Goal: Entertainment & Leisure: Consume media (video, audio)

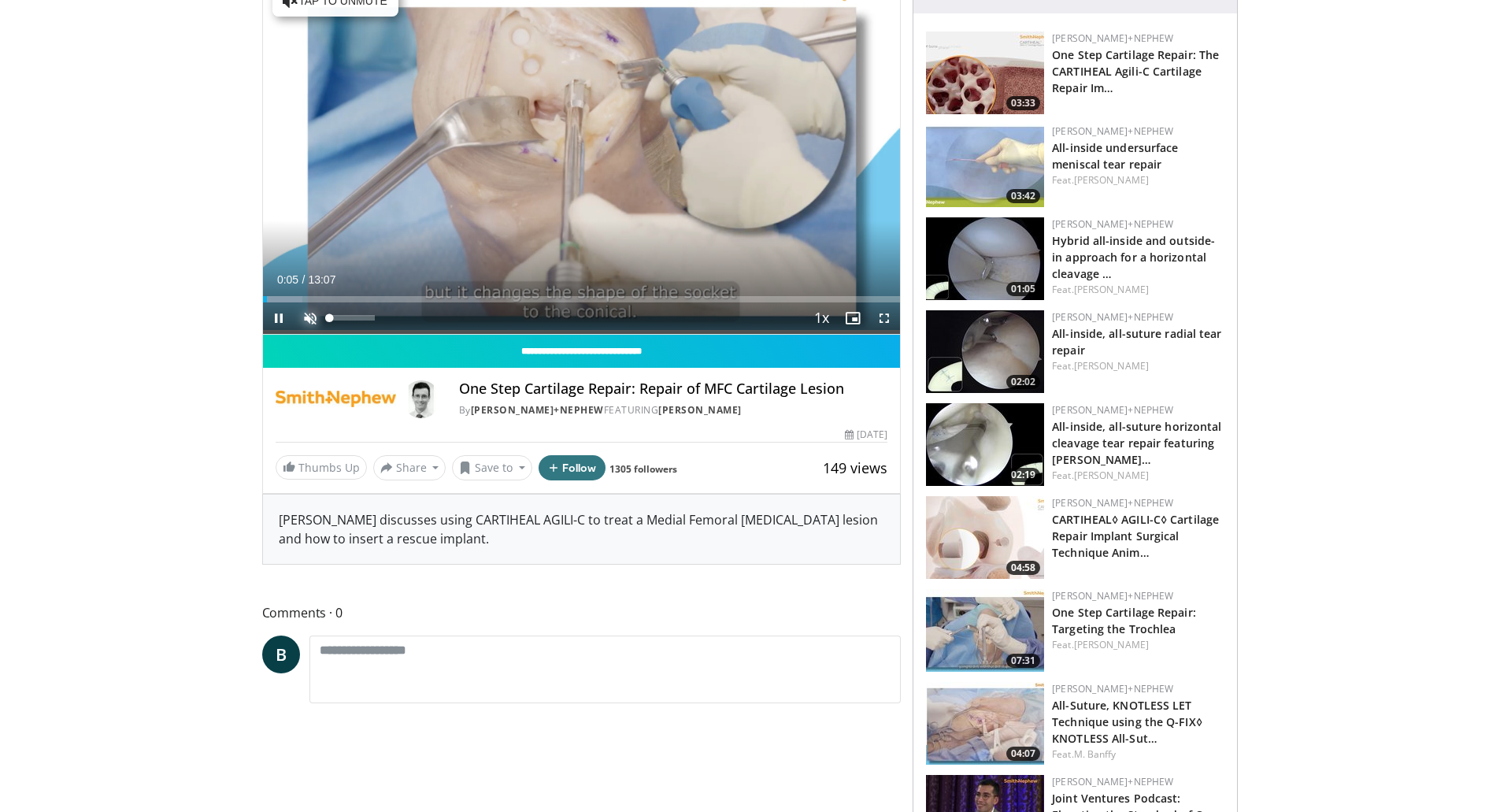
click at [308, 314] on span "Video Player" at bounding box center [311, 318] width 32 height 32
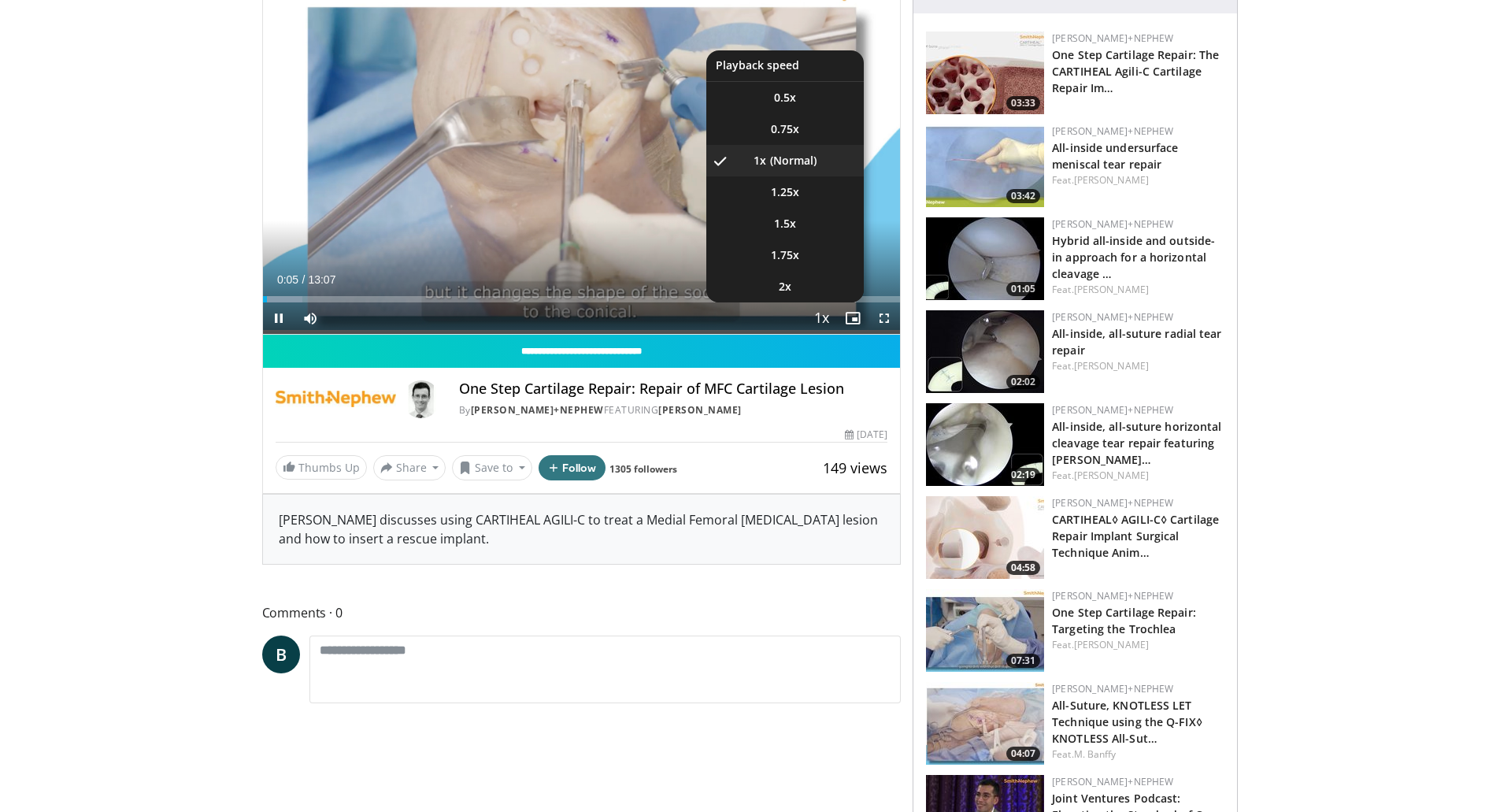
click at [826, 312] on span "Video Player" at bounding box center [821, 319] width 22 height 32
click at [793, 291] on li "2x" at bounding box center [785, 287] width 158 height 32
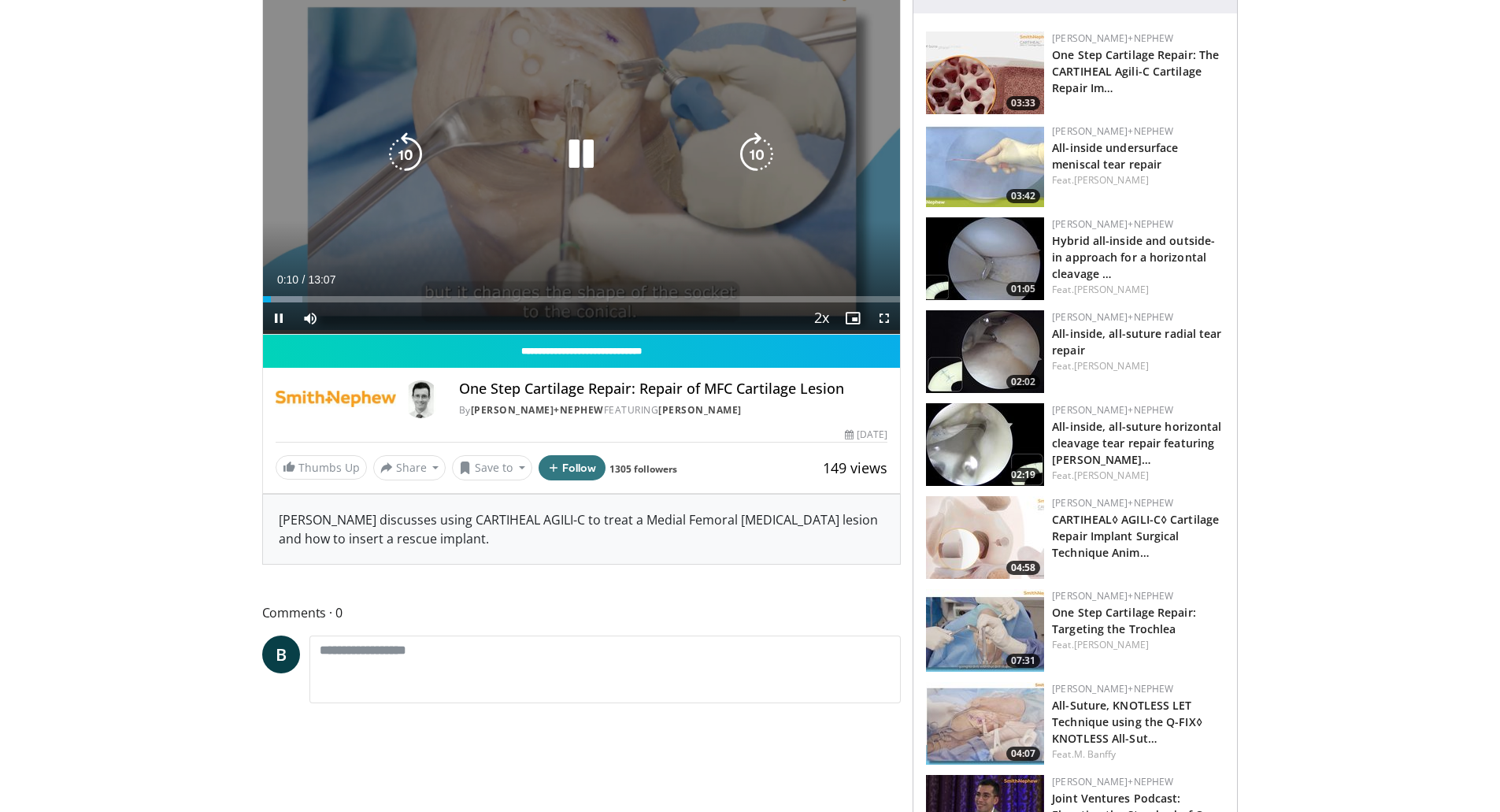
click at [766, 152] on icon "Video Player" at bounding box center [757, 155] width 45 height 45
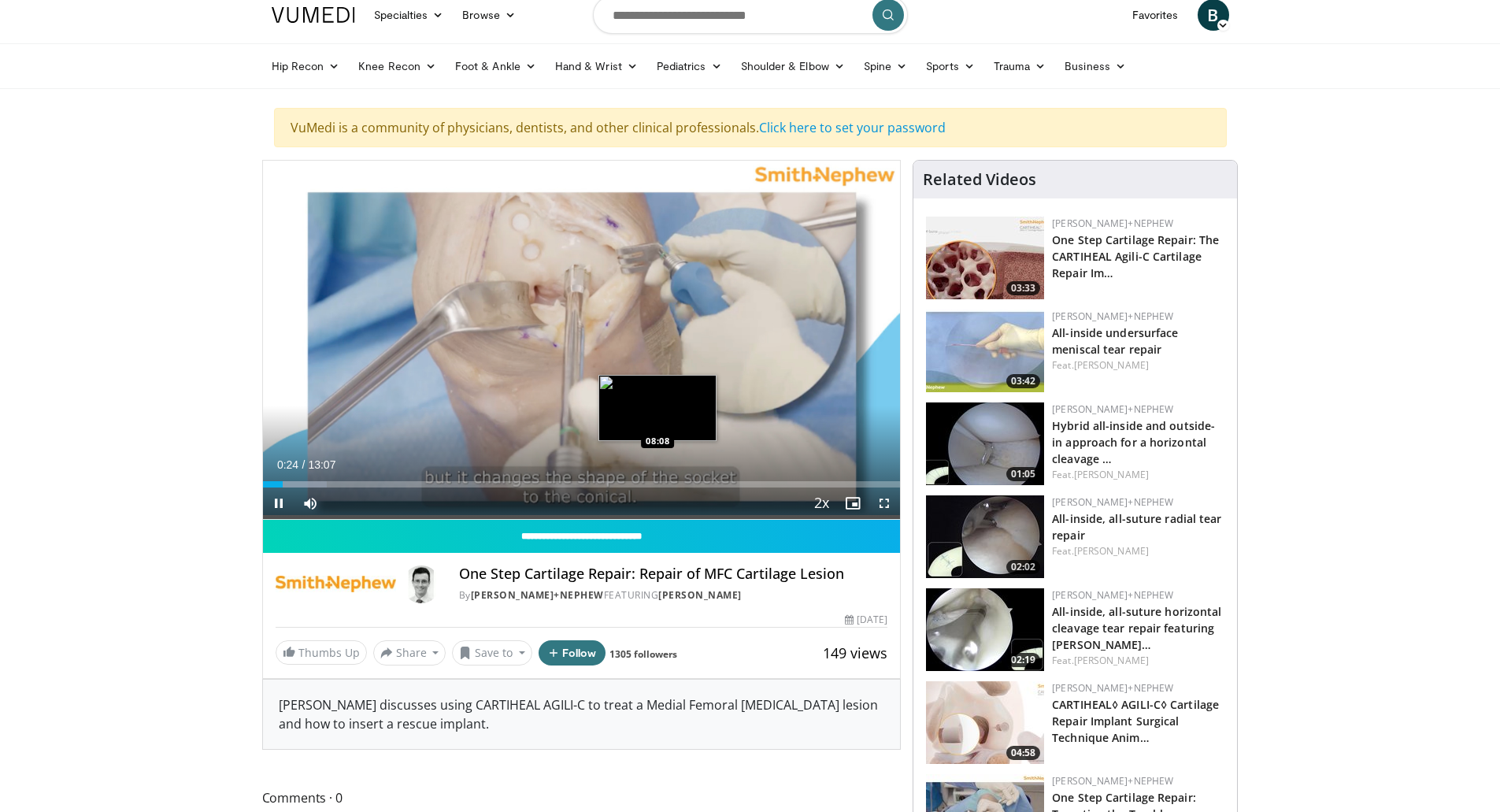
scroll to position [79, 0]
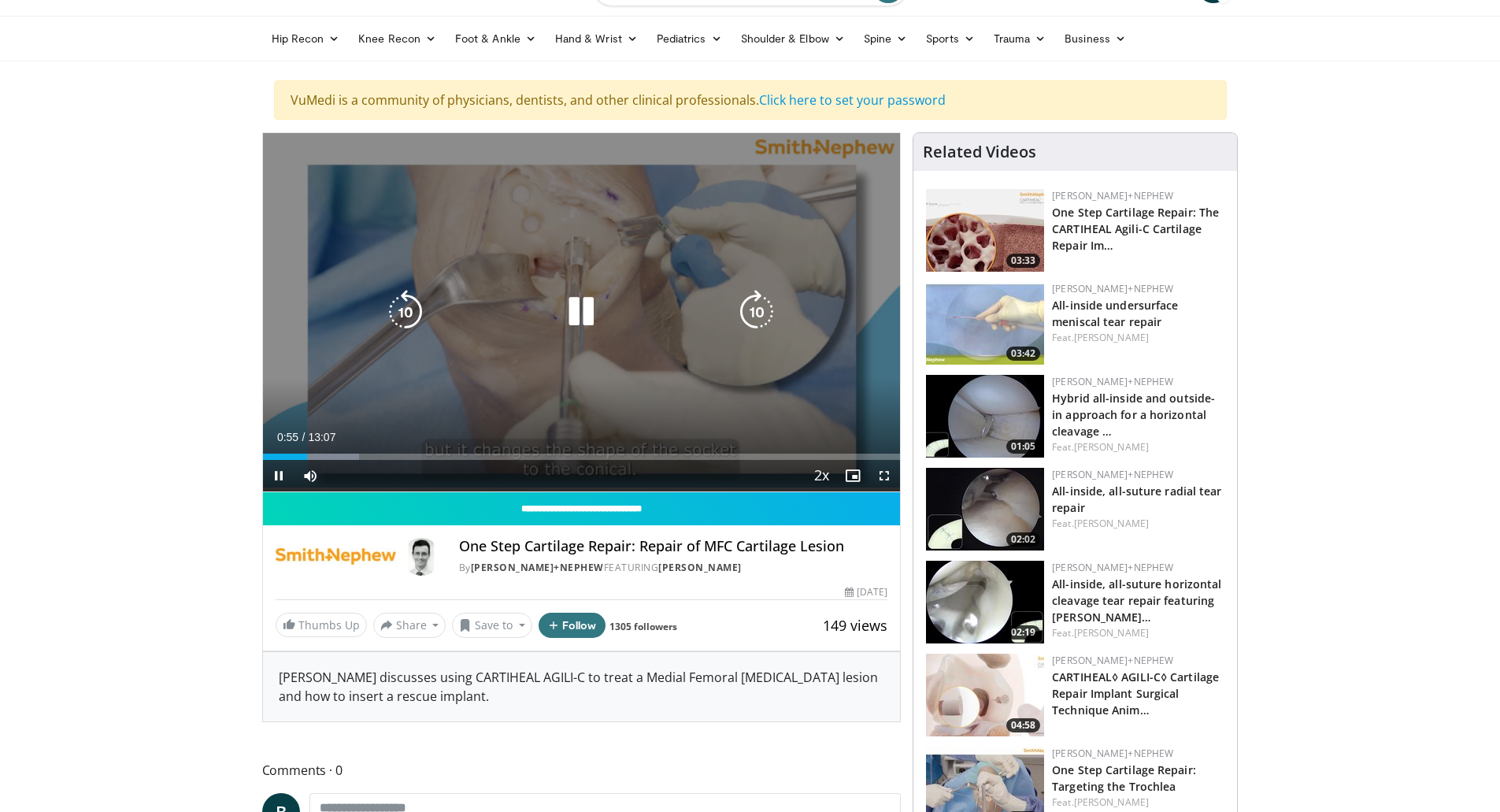
click at [763, 298] on icon "Video Player" at bounding box center [757, 312] width 45 height 45
click at [760, 308] on icon "Video Player" at bounding box center [757, 312] width 45 height 45
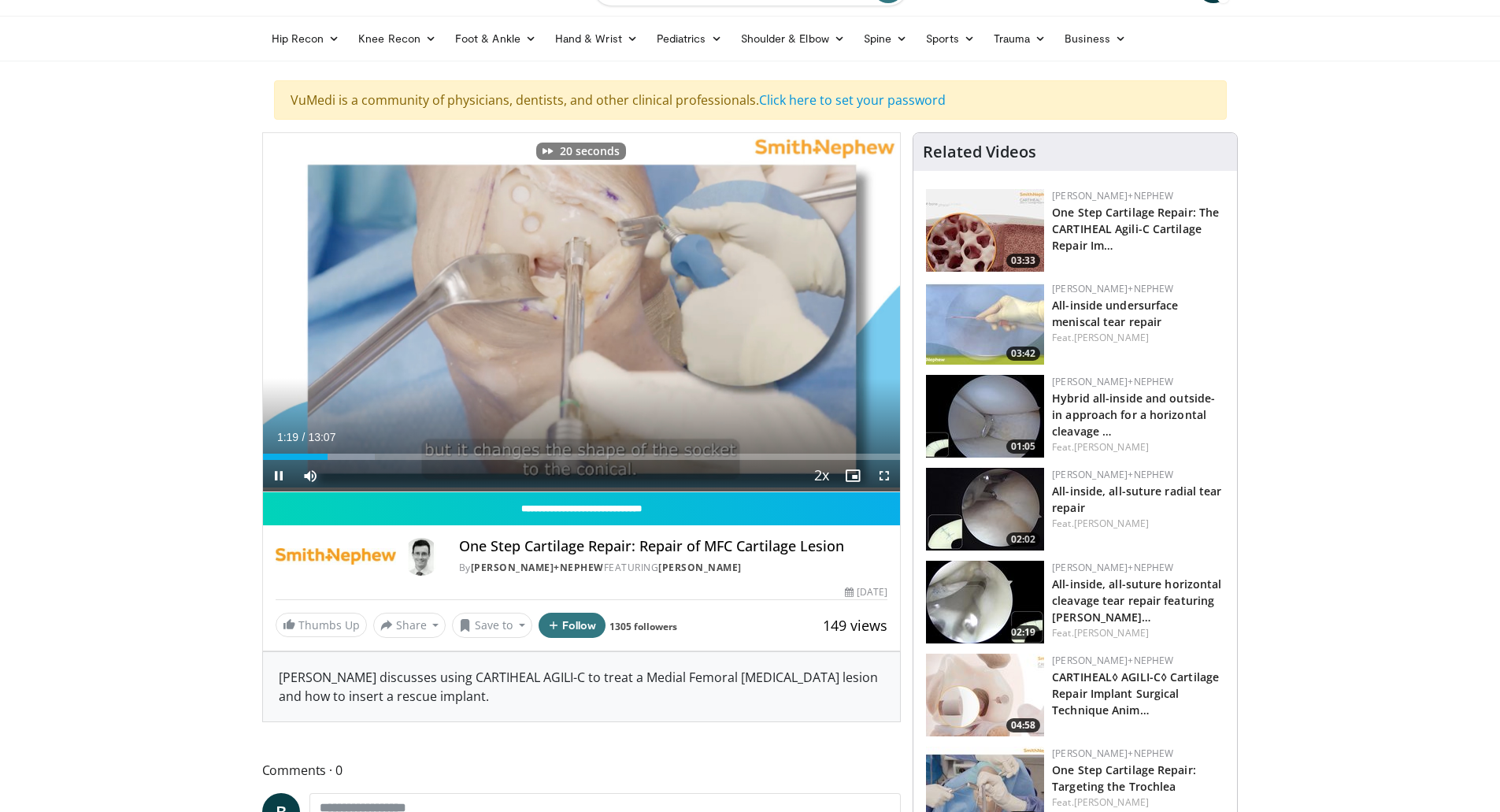
click at [369, 462] on div "Current Time 1:19 / Duration 13:07 Pause Skip Backward Skip Forward Mute 100% L…" at bounding box center [581, 476] width 637 height 32
click at [371, 456] on div "Progress Bar" at bounding box center [340, 457] width 71 height 7
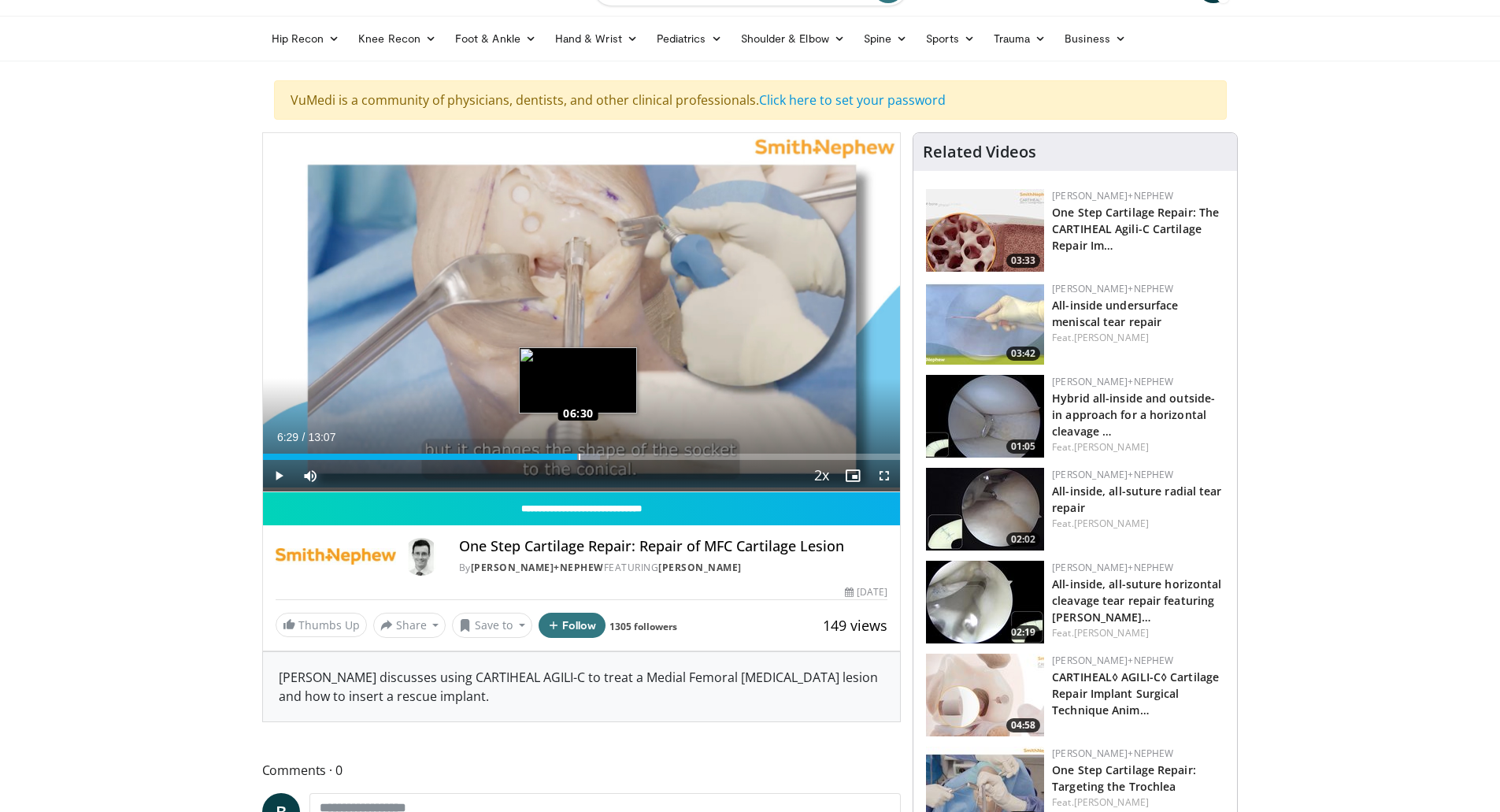
click at [579, 456] on div "Loaded : 52.88% 06:29 06:30" at bounding box center [581, 457] width 637 height 7
drag, startPoint x: 646, startPoint y: 458, endPoint x: 659, endPoint y: 452, distance: 14.3
click at [647, 457] on div "Loaded : 52.88% 06:31 07:51" at bounding box center [581, 457] width 637 height 7
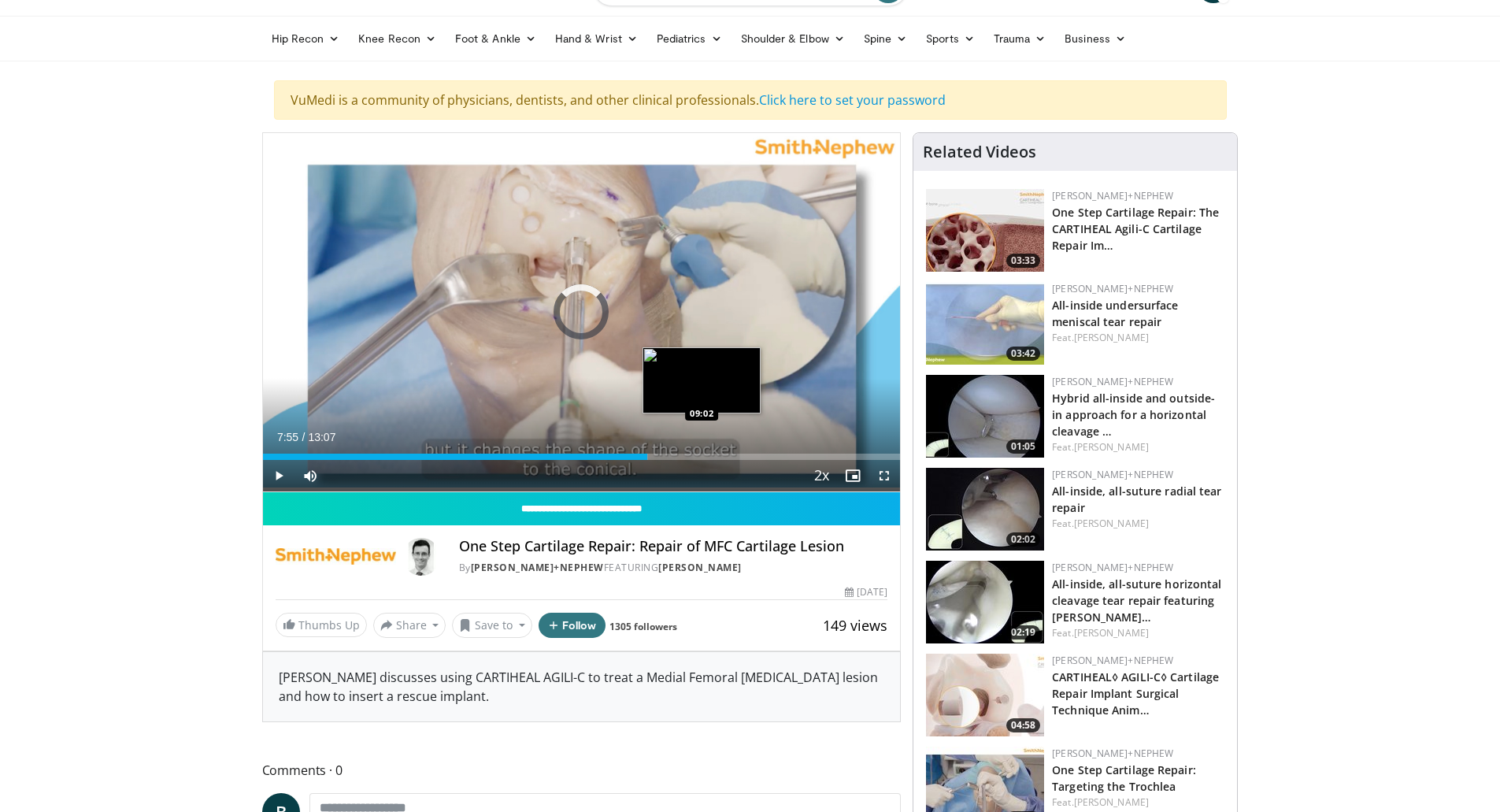
click at [703, 457] on div "Progress Bar" at bounding box center [703, 457] width 2 height 7
